Goal: Obtain resource: Download file/media

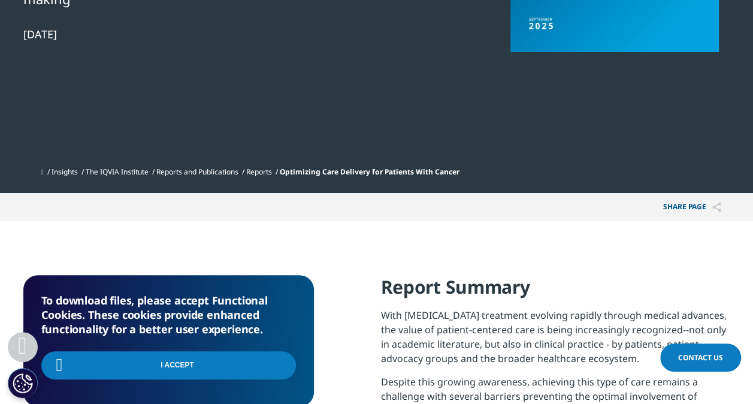
scroll to position [240, 0]
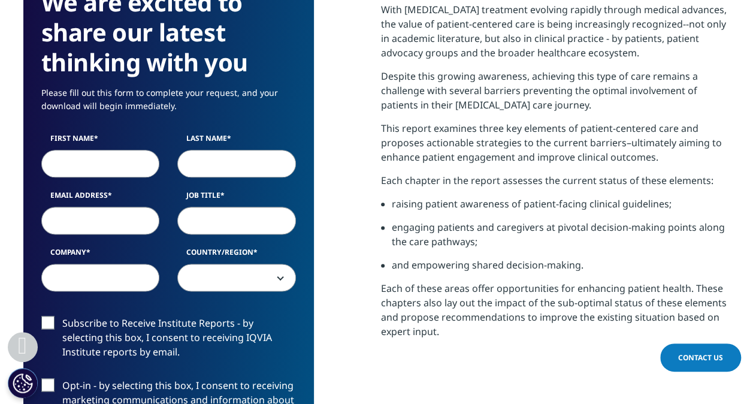
scroll to position [659, 0]
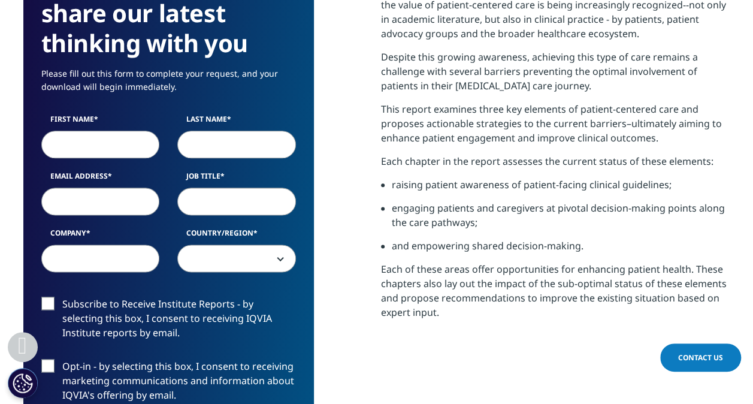
click at [105, 138] on input "First Name" at bounding box center [100, 145] width 119 height 28
type input "Regina"
click at [250, 143] on input "Last Name" at bounding box center [236, 145] width 119 height 28
type input "Jost"
click at [116, 196] on input "Email Address" at bounding box center [100, 202] width 119 height 28
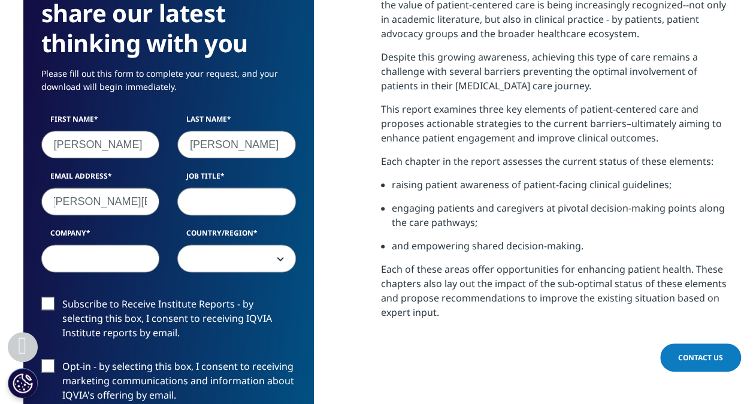
scroll to position [0, 11]
type input "regina.jost@bms.com"
click at [229, 203] on input "Job Title" at bounding box center [236, 202] width 119 height 28
type input "Lead Field Access"
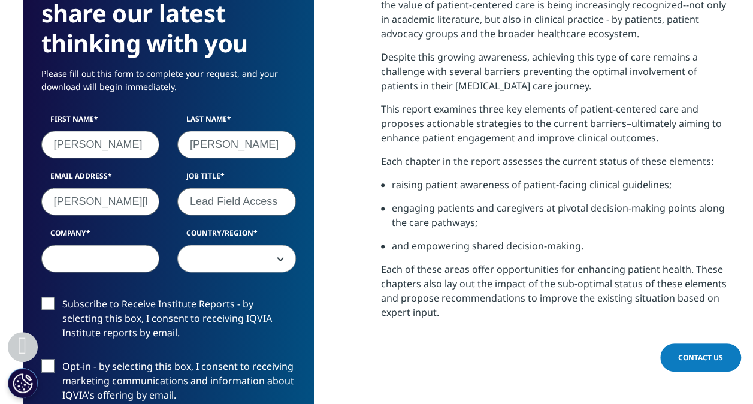
click at [129, 247] on input "Company" at bounding box center [100, 258] width 119 height 28
type input "Bristol Myers Squibb"
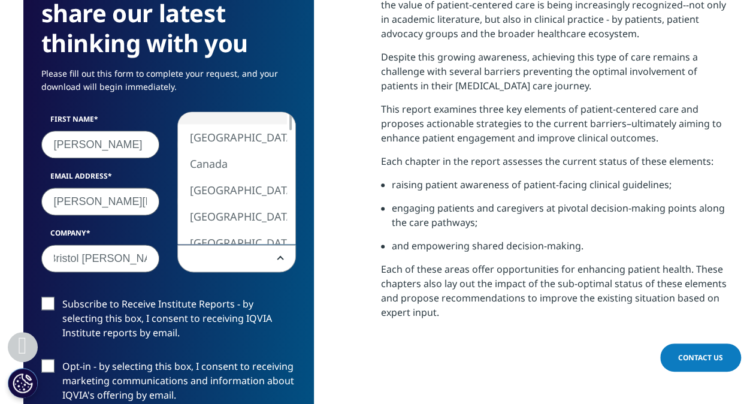
scroll to position [0, 0]
click at [284, 258] on span at bounding box center [236, 259] width 117 height 28
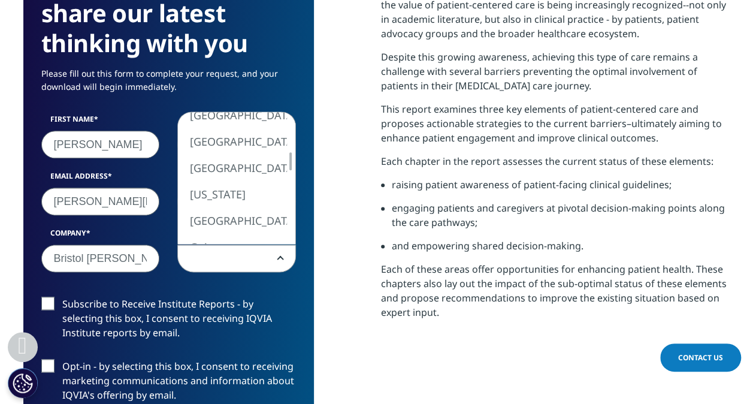
select select "[GEOGRAPHIC_DATA]"
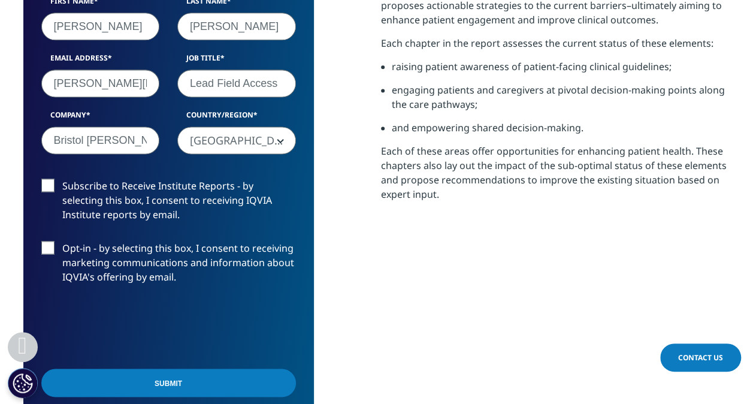
scroll to position [779, 0]
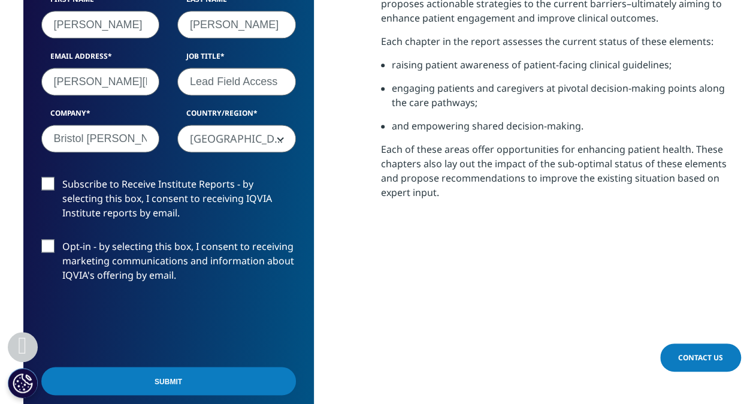
click at [50, 184] on label "Subscribe to Receive Institute Reports - by selecting this box, I consent to re…" at bounding box center [168, 202] width 255 height 50
click at [62, 177] on input "Subscribe to Receive Institute Reports - by selecting this box, I consent to re…" at bounding box center [62, 177] width 0 height 0
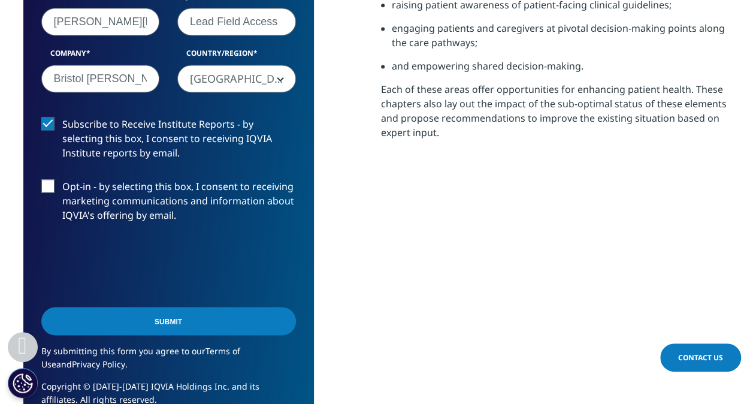
click at [124, 320] on input "Submit" at bounding box center [168, 321] width 255 height 28
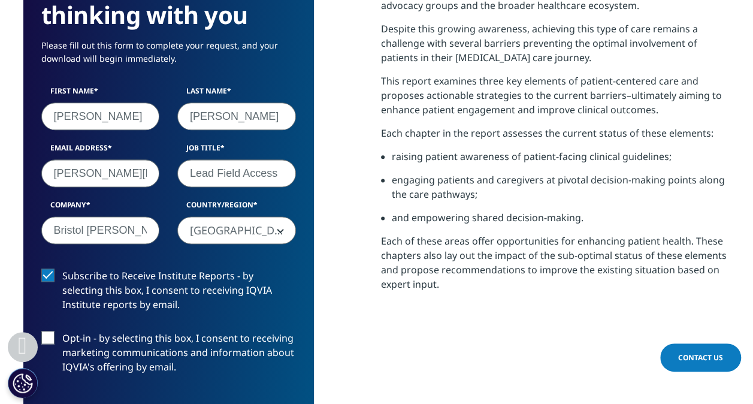
scroll to position [407, 707]
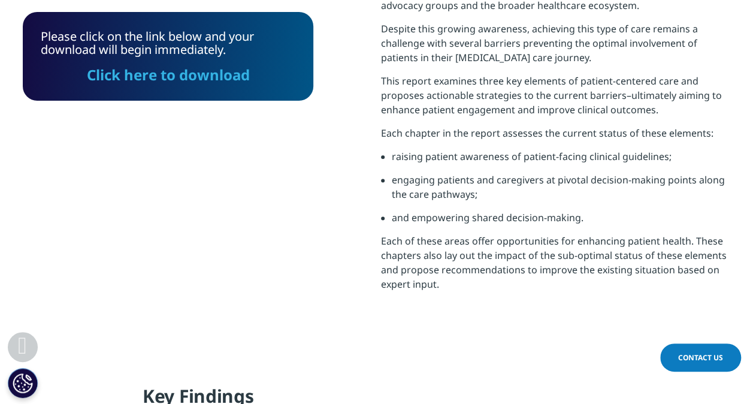
click at [207, 75] on link "Click here to download" at bounding box center [168, 75] width 163 height 20
